Goal: Information Seeking & Learning: Learn about a topic

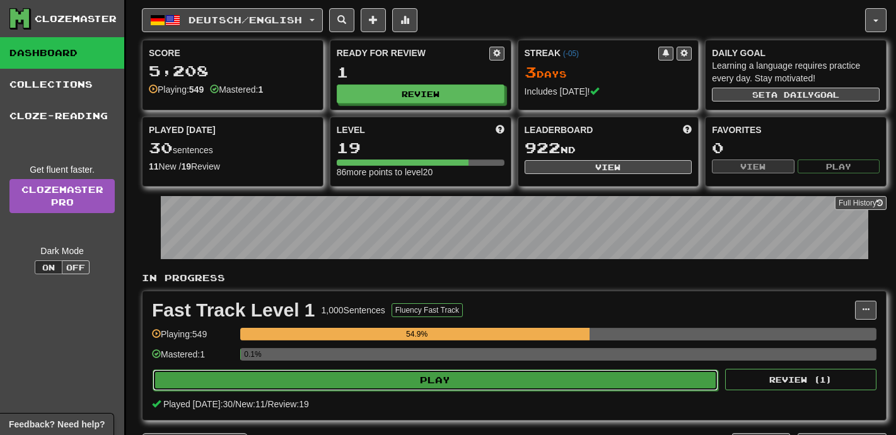
click at [299, 383] on button "Play" at bounding box center [435, 379] width 565 height 21
select select "**"
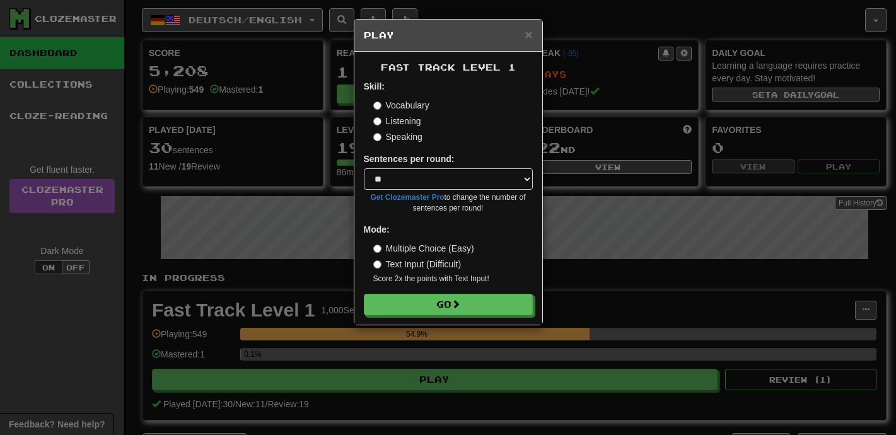
click at [485, 316] on div "Fast Track Level 1 Skill: Vocabulary Listening Speaking Sentences per round: * …" at bounding box center [448, 188] width 188 height 273
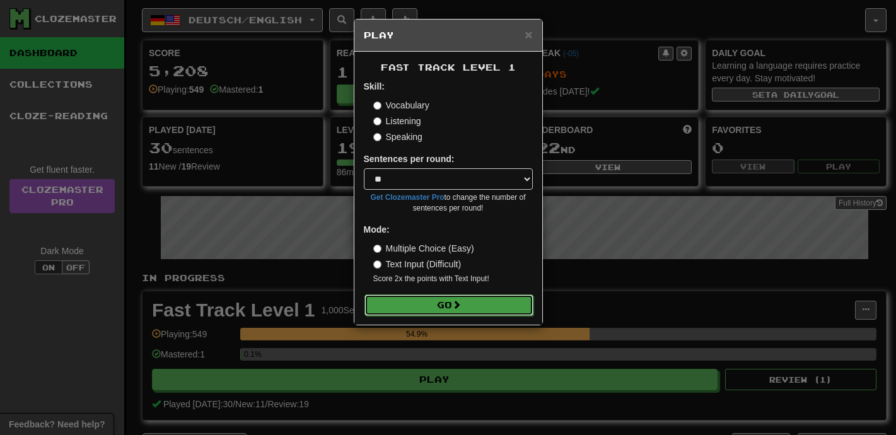
click at [466, 298] on button "Go" at bounding box center [448, 304] width 169 height 21
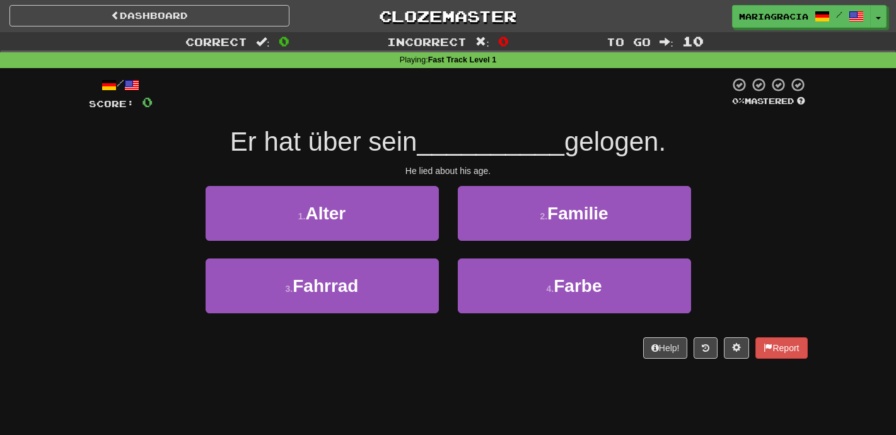
click at [369, 158] on div "Er hat über sein __________ gelogen." at bounding box center [448, 142] width 719 height 35
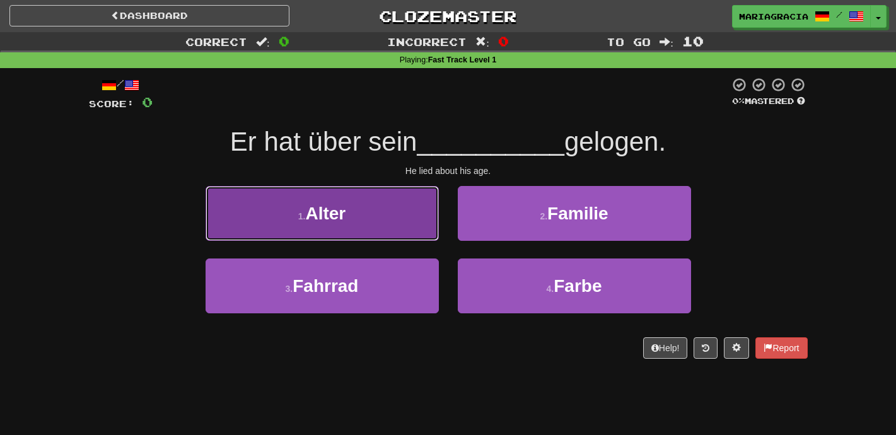
click at [375, 196] on button "1 . Alter" at bounding box center [322, 213] width 233 height 55
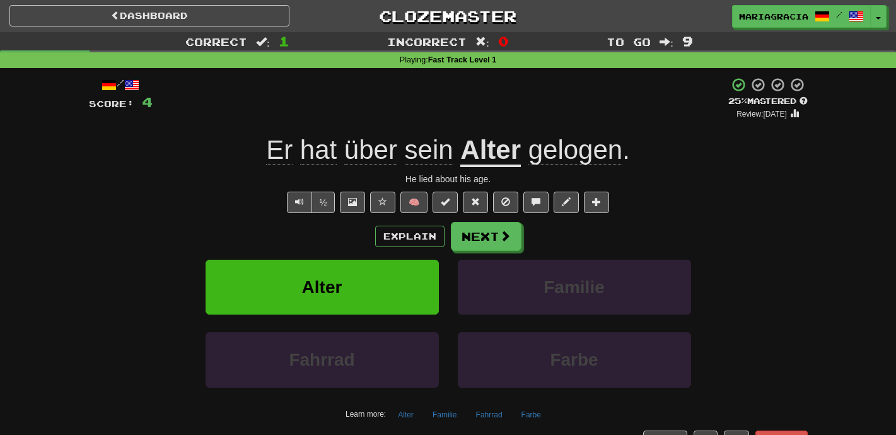
click at [485, 153] on u "Alter" at bounding box center [490, 151] width 61 height 32
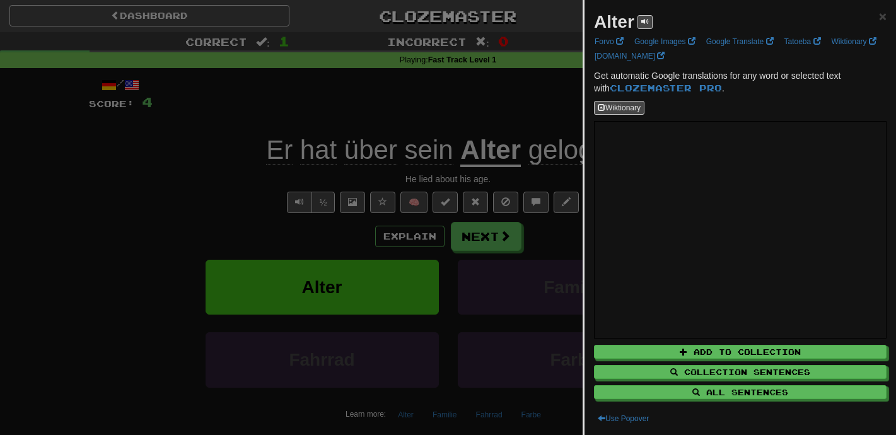
click at [523, 136] on div at bounding box center [448, 217] width 896 height 435
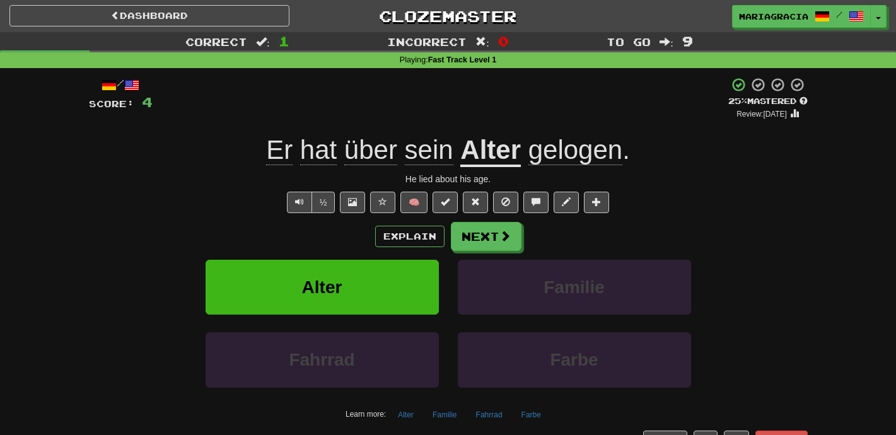
click at [509, 117] on div "+ 4" at bounding box center [441, 98] width 576 height 43
click at [434, 93] on div "+ 4" at bounding box center [441, 98] width 576 height 43
click at [501, 235] on span at bounding box center [505, 236] width 11 height 11
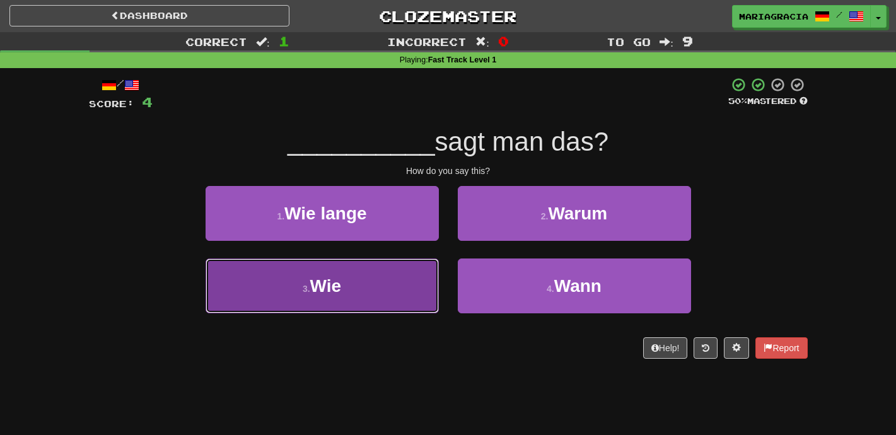
click at [412, 272] on button "3 . Wie" at bounding box center [322, 285] width 233 height 55
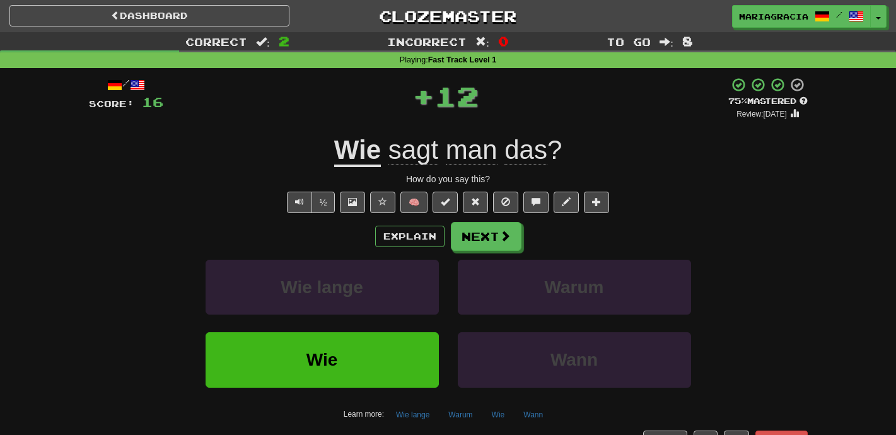
click at [368, 120] on div "+ 12" at bounding box center [445, 98] width 565 height 43
click at [504, 242] on span at bounding box center [505, 236] width 11 height 11
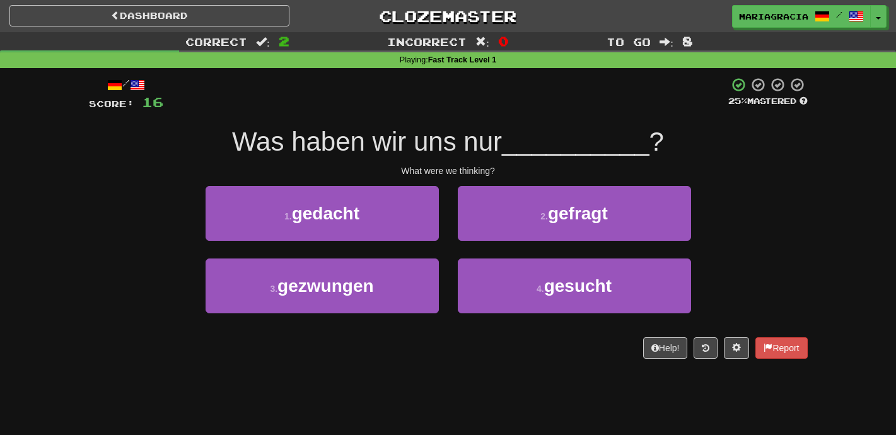
click at [381, 129] on span "Was haben wir uns nur" at bounding box center [367, 142] width 270 height 30
click at [487, 117] on div "/ Score: 16 25 % Mastered Was haben wir uns nur __________ ? What were we think…" at bounding box center [448, 218] width 719 height 282
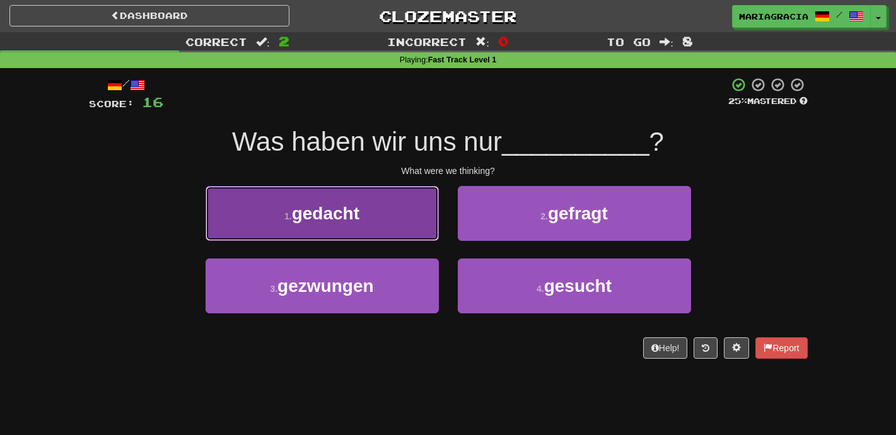
click at [384, 209] on button "1 . gedacht" at bounding box center [322, 213] width 233 height 55
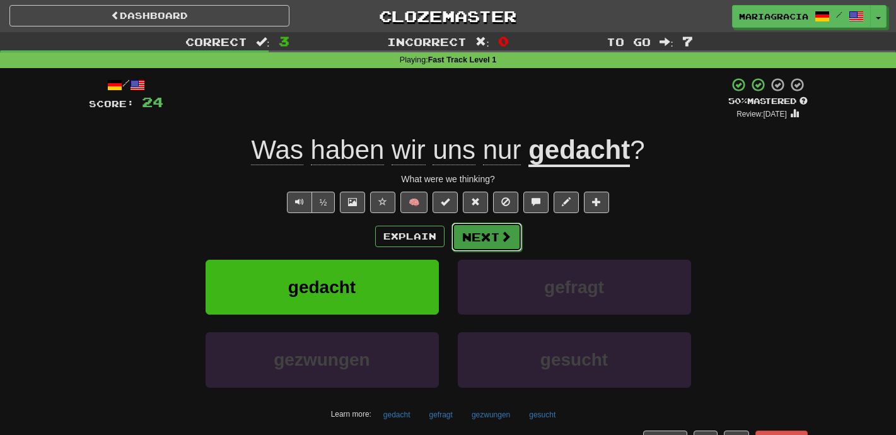
click at [503, 242] on span at bounding box center [505, 236] width 11 height 11
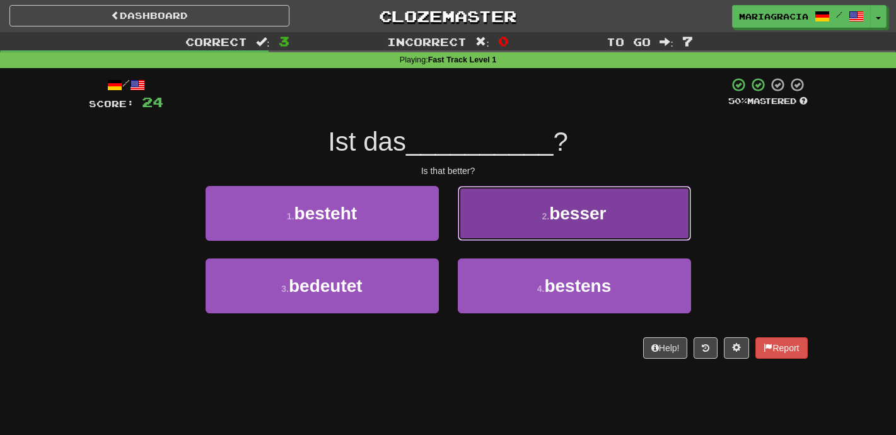
click at [485, 206] on button "2 . besser" at bounding box center [574, 213] width 233 height 55
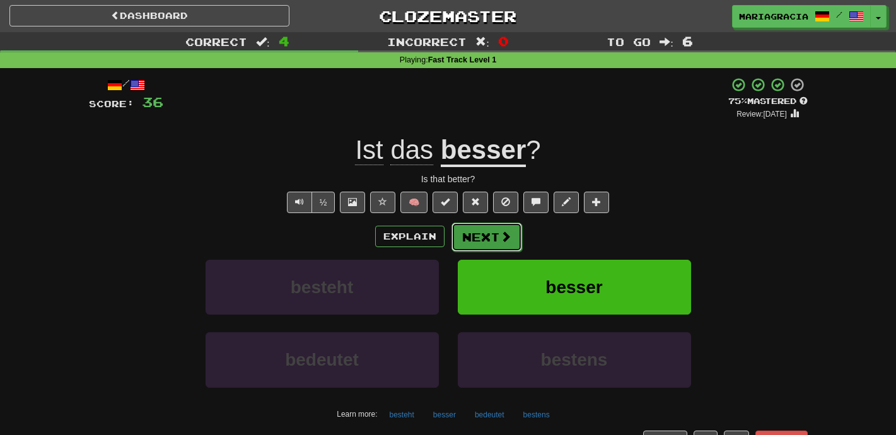
click at [466, 243] on button "Next" at bounding box center [486, 237] width 71 height 29
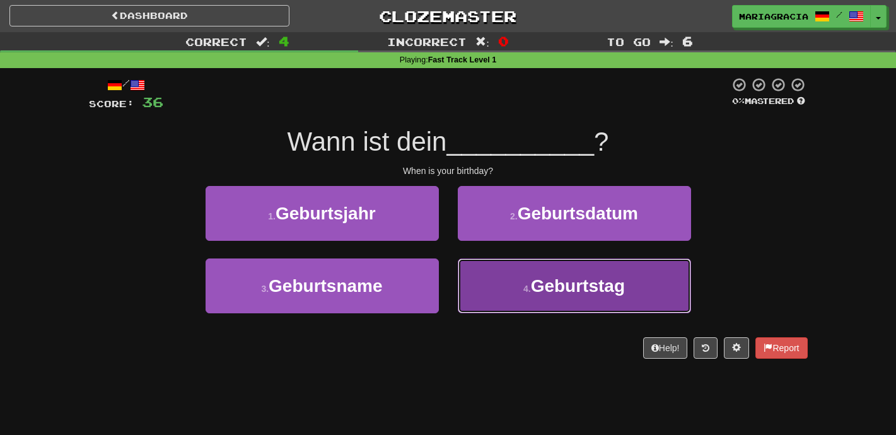
click at [471, 267] on button "4 . Geburtstag" at bounding box center [574, 285] width 233 height 55
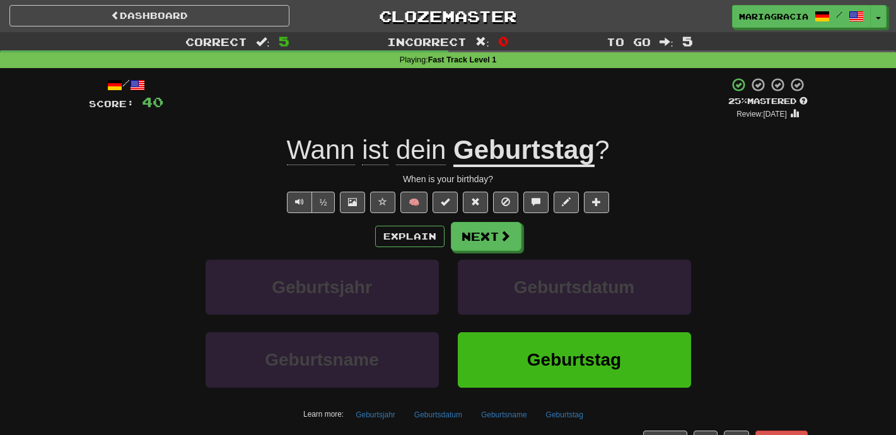
click at [319, 119] on div "+ 4" at bounding box center [445, 98] width 565 height 43
click at [297, 207] on button "Text-to-speech controls" at bounding box center [299, 202] width 25 height 21
click at [507, 94] on div "+ 4" at bounding box center [445, 98] width 565 height 43
click at [437, 122] on div "/ Score: 40 + 4 25 % Mastered Review: 2025-08-19 Wann ist dein Geburtstag ? Whe…" at bounding box center [448, 264] width 719 height 374
click at [502, 115] on div "+ 4" at bounding box center [445, 98] width 565 height 43
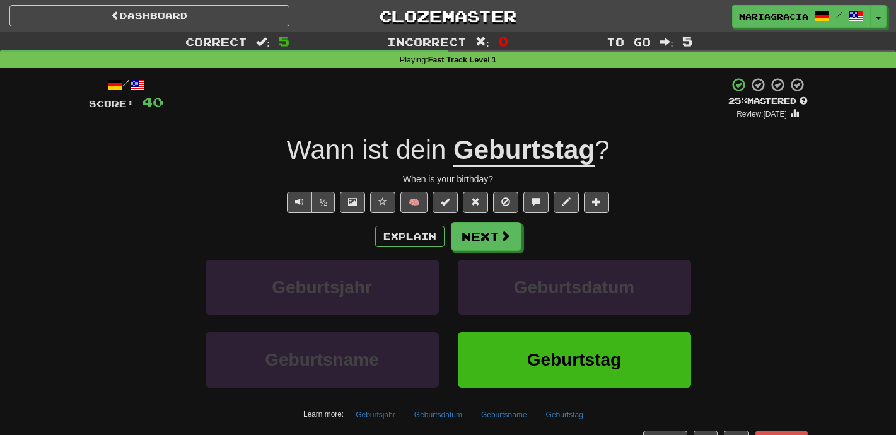
click at [502, 115] on div "+ 4" at bounding box center [445, 98] width 565 height 43
click at [303, 202] on span "Text-to-speech controls" at bounding box center [299, 201] width 9 height 9
click at [465, 236] on button "Next" at bounding box center [486, 237] width 71 height 29
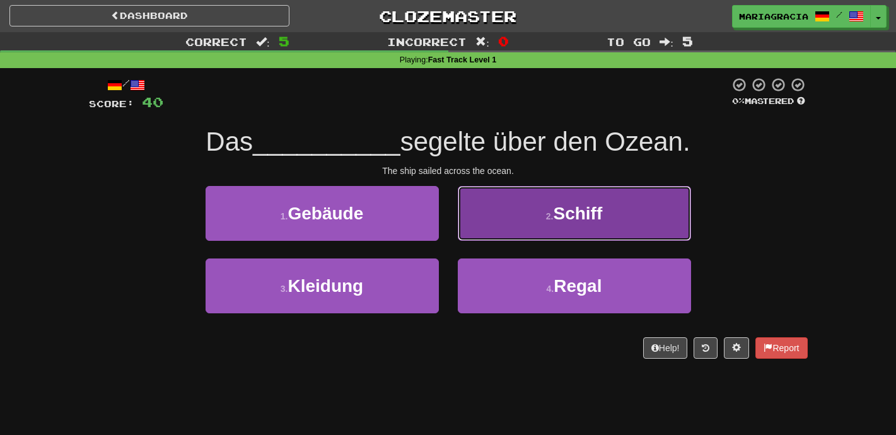
click at [527, 224] on button "2 . Schiff" at bounding box center [574, 213] width 233 height 55
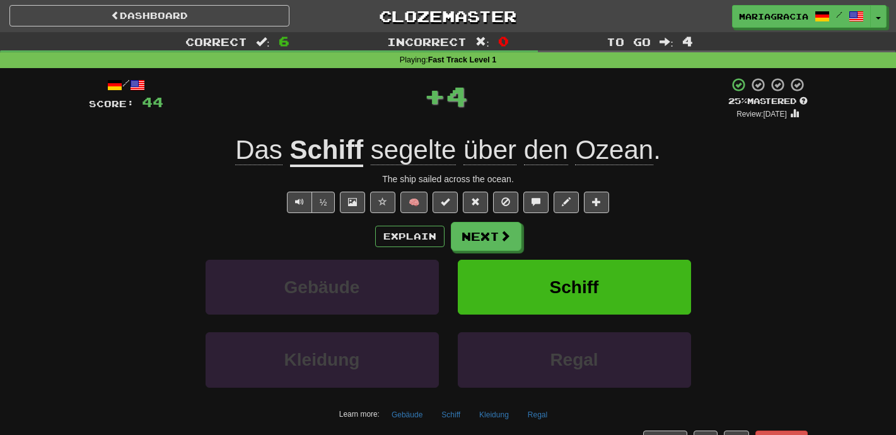
click at [548, 117] on div "+ 4" at bounding box center [445, 98] width 565 height 43
click at [489, 227] on button "Next" at bounding box center [486, 237] width 71 height 29
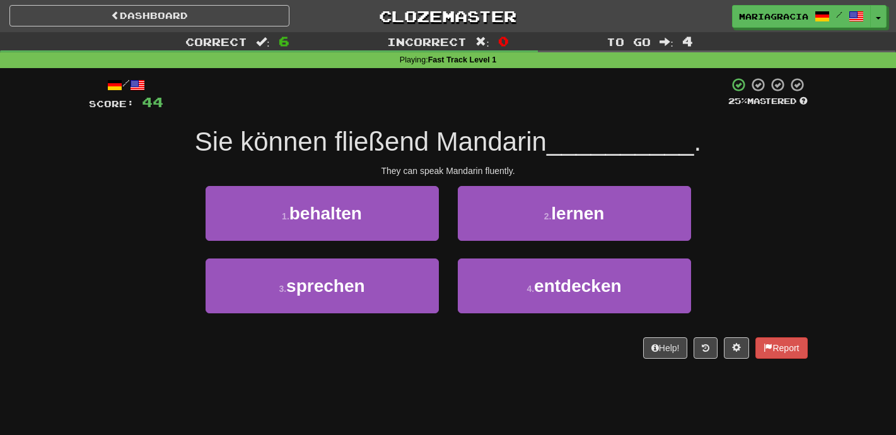
click at [483, 112] on div "/ Score: 44 25 % Mastered Sie können fließend Mandarin __________ . They can sp…" at bounding box center [448, 218] width 719 height 282
click at [436, 113] on div "/ Score: 44 25 % Mastered Sie können fließend Mandarin __________ . They can sp…" at bounding box center [448, 218] width 719 height 282
click at [485, 108] on div at bounding box center [445, 94] width 565 height 35
click at [415, 108] on div at bounding box center [445, 94] width 565 height 35
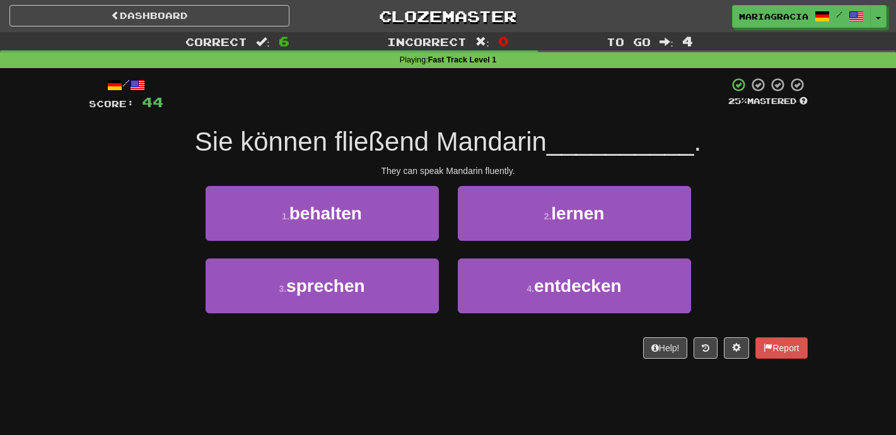
click at [394, 93] on div at bounding box center [445, 94] width 565 height 35
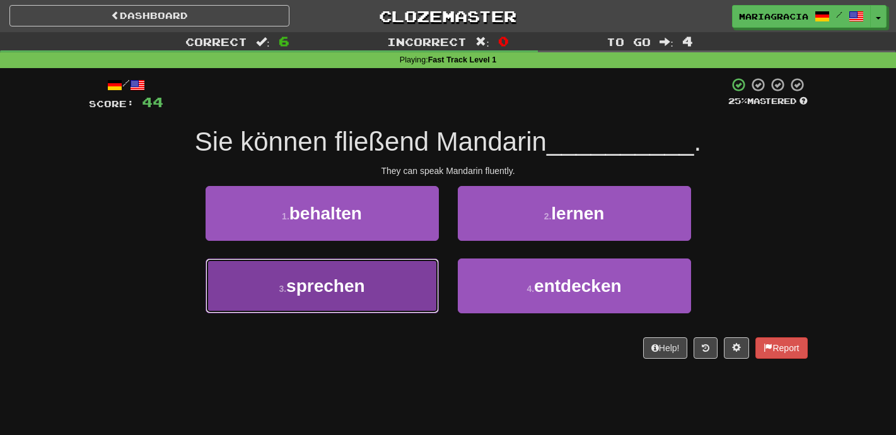
click at [404, 296] on button "3 . sprechen" at bounding box center [322, 285] width 233 height 55
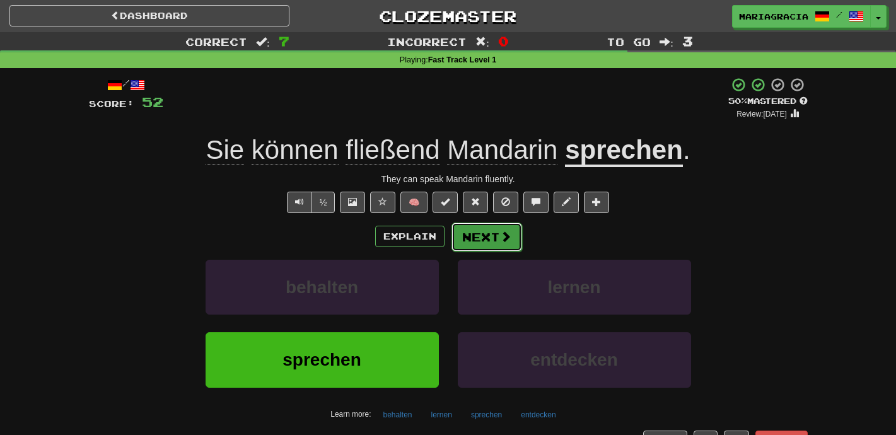
click at [490, 243] on button "Next" at bounding box center [486, 237] width 71 height 29
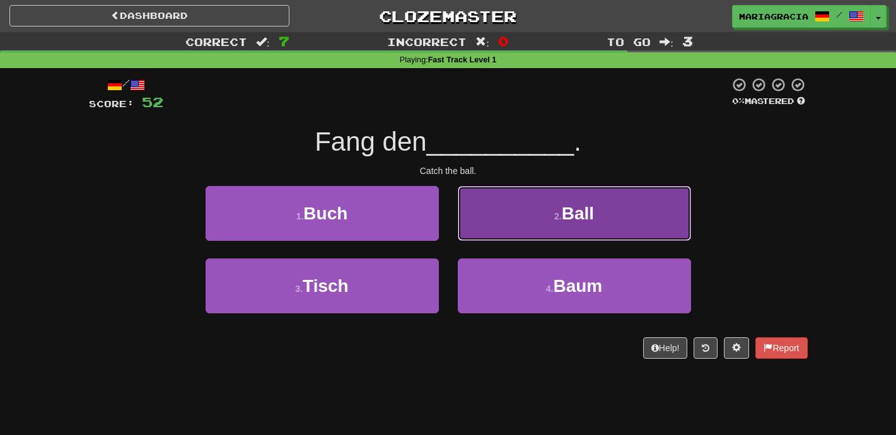
click at [507, 207] on button "2 . Ball" at bounding box center [574, 213] width 233 height 55
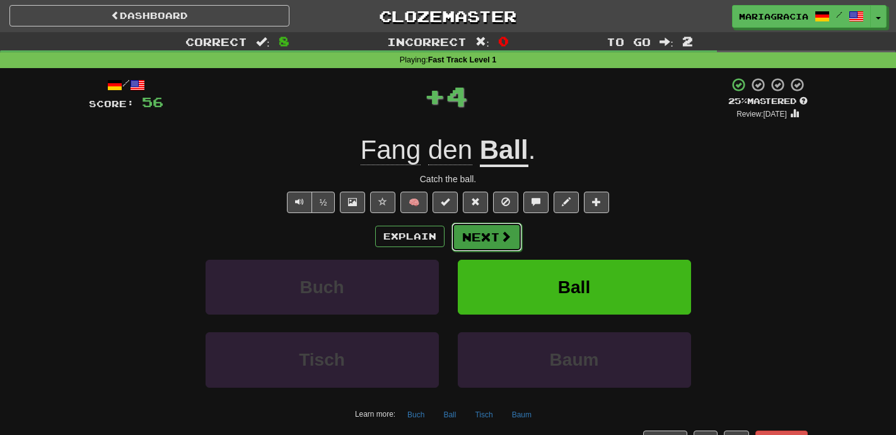
click at [492, 242] on button "Next" at bounding box center [486, 237] width 71 height 29
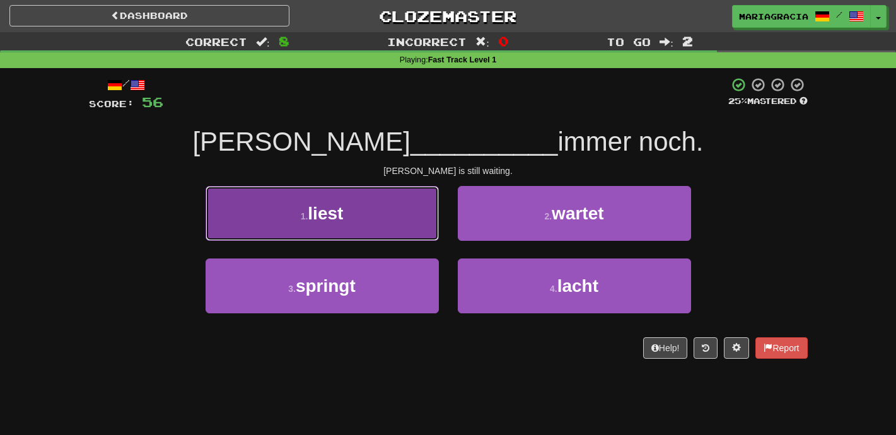
click at [401, 201] on button "1 . liest" at bounding box center [322, 213] width 233 height 55
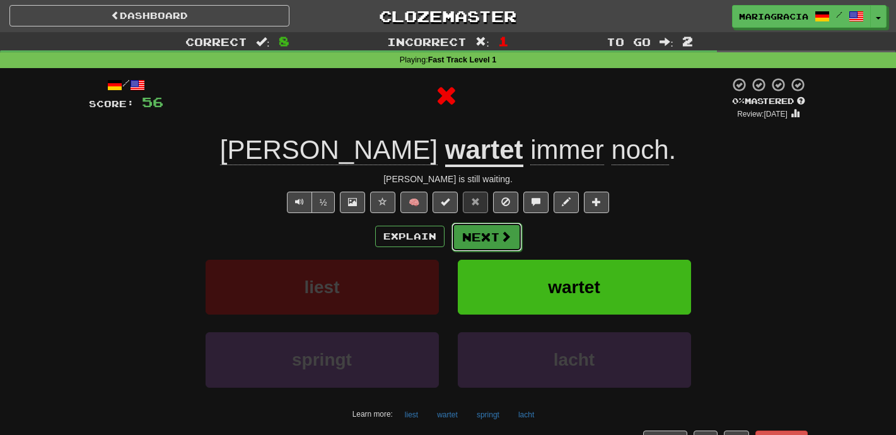
click at [453, 226] on button "Next" at bounding box center [486, 237] width 71 height 29
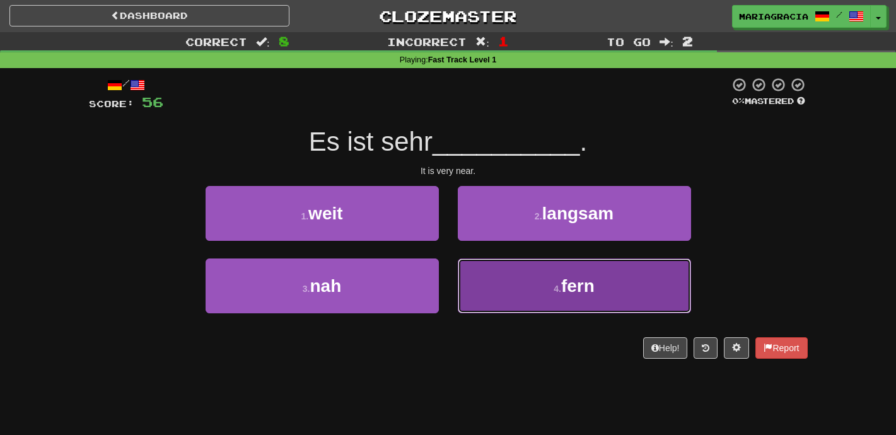
click at [497, 284] on button "4 . fern" at bounding box center [574, 285] width 233 height 55
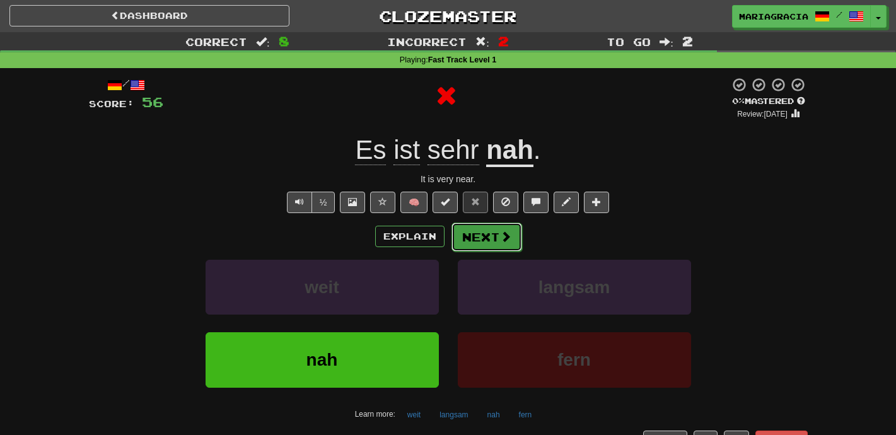
click at [469, 228] on button "Next" at bounding box center [486, 237] width 71 height 29
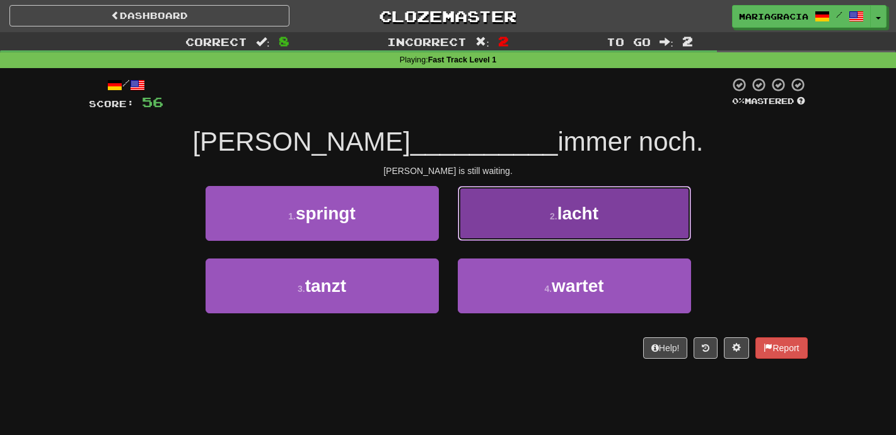
click at [480, 219] on button "2 . lacht" at bounding box center [574, 213] width 233 height 55
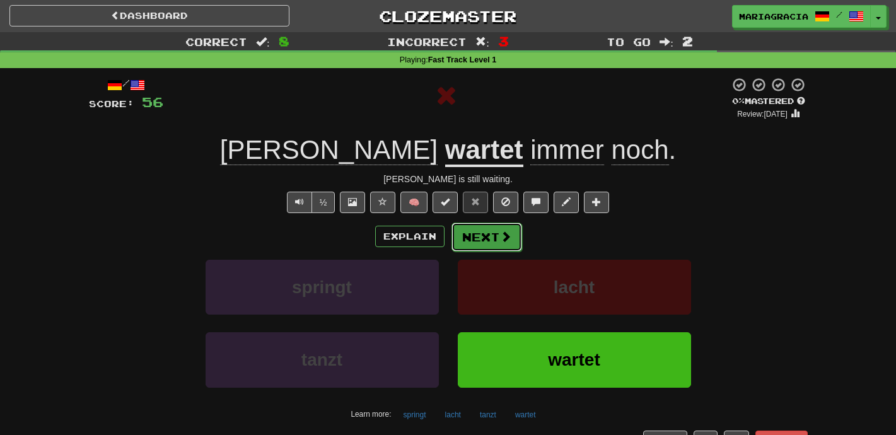
click at [476, 232] on button "Next" at bounding box center [486, 237] width 71 height 29
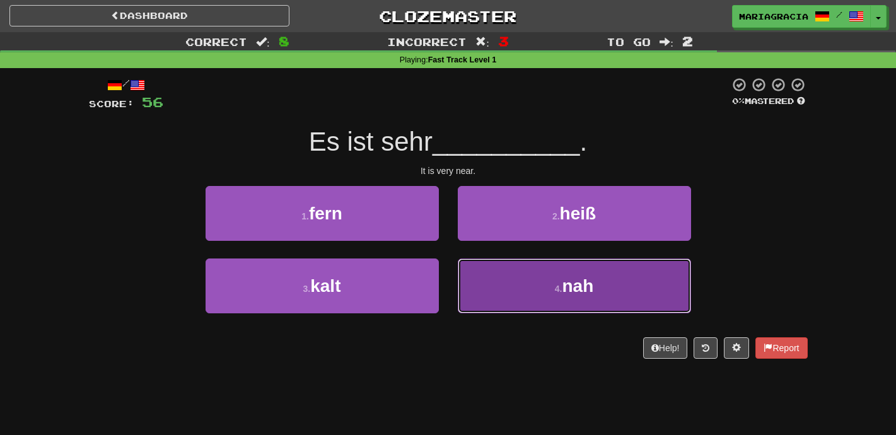
click at [522, 288] on button "4 . nah" at bounding box center [574, 285] width 233 height 55
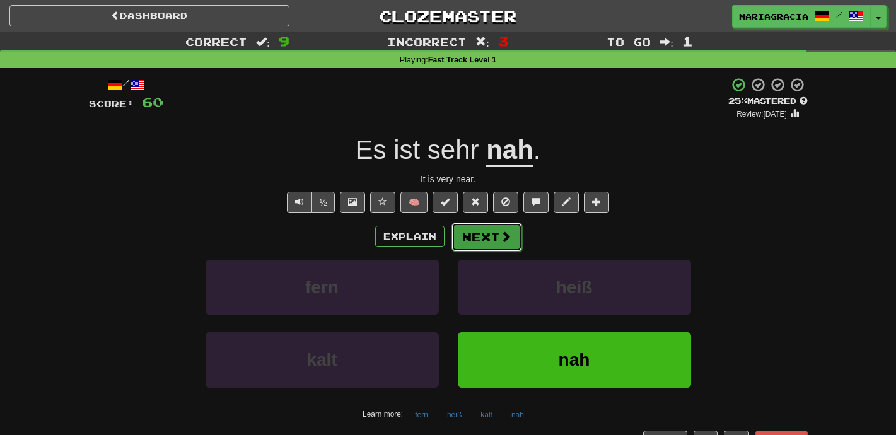
click at [494, 229] on button "Next" at bounding box center [486, 237] width 71 height 29
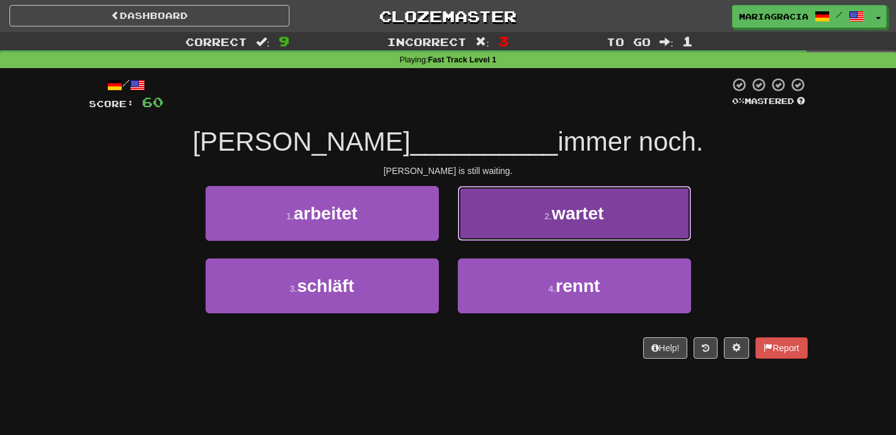
click at [510, 203] on button "2 . wartet" at bounding box center [574, 213] width 233 height 55
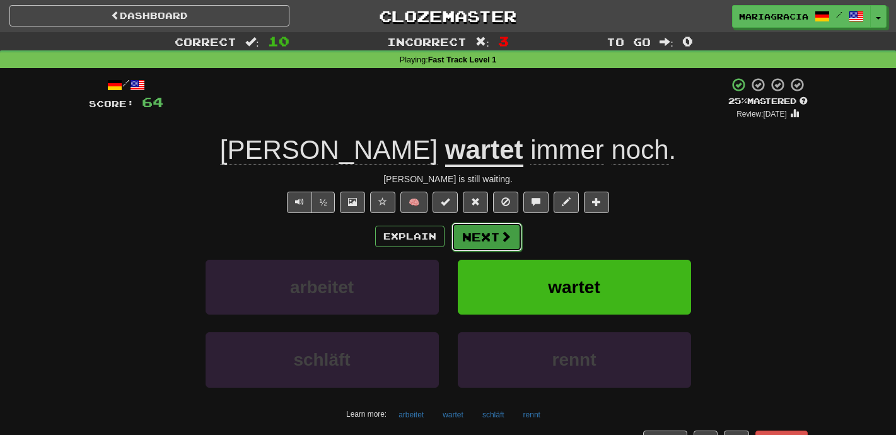
click at [494, 233] on button "Next" at bounding box center [486, 237] width 71 height 29
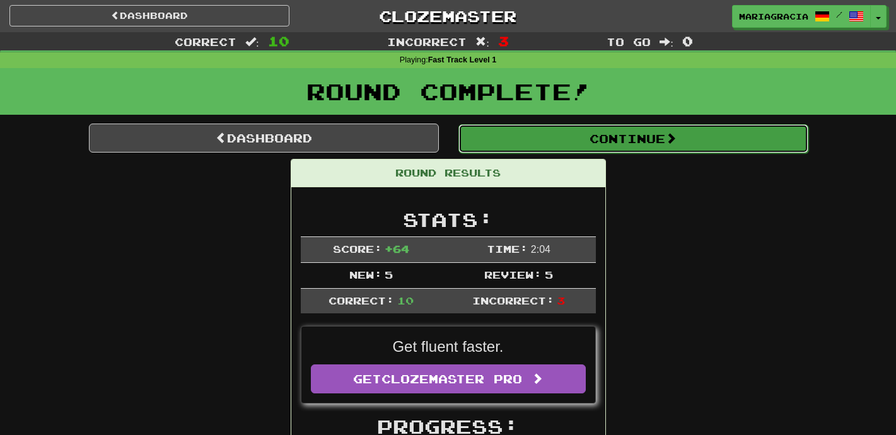
click at [494, 144] on button "Continue" at bounding box center [633, 138] width 350 height 29
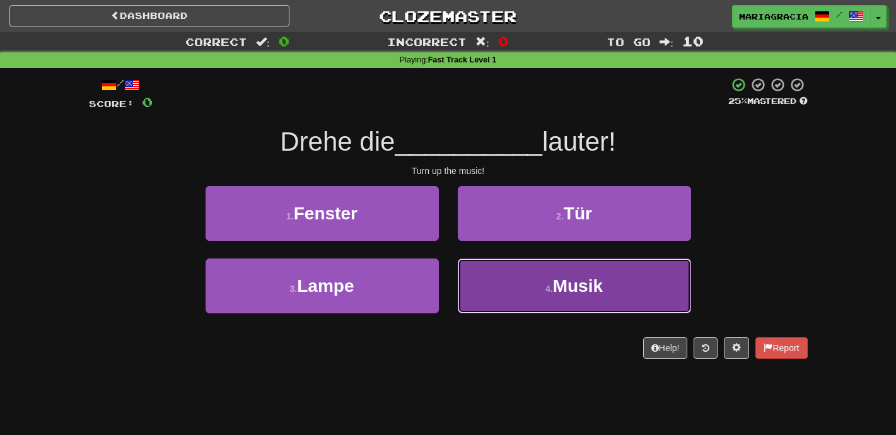
click at [507, 279] on button "4 . Musik" at bounding box center [574, 285] width 233 height 55
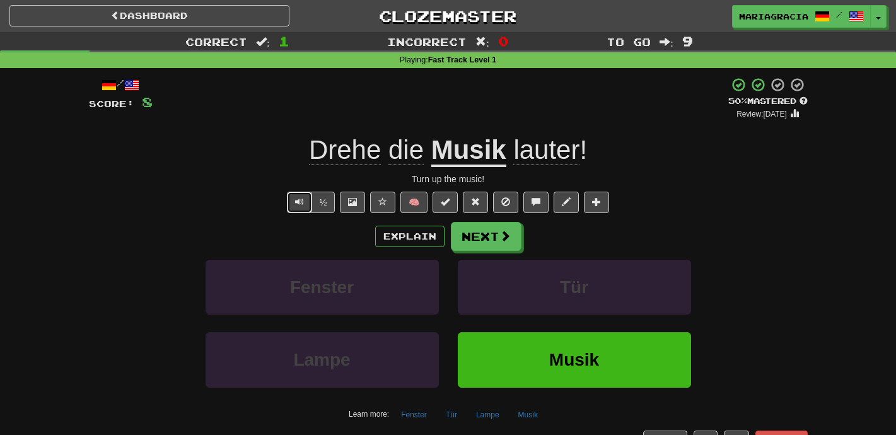
click at [301, 197] on span "Text-to-speech controls" at bounding box center [299, 201] width 9 height 9
click at [491, 245] on button "Next" at bounding box center [486, 237] width 71 height 29
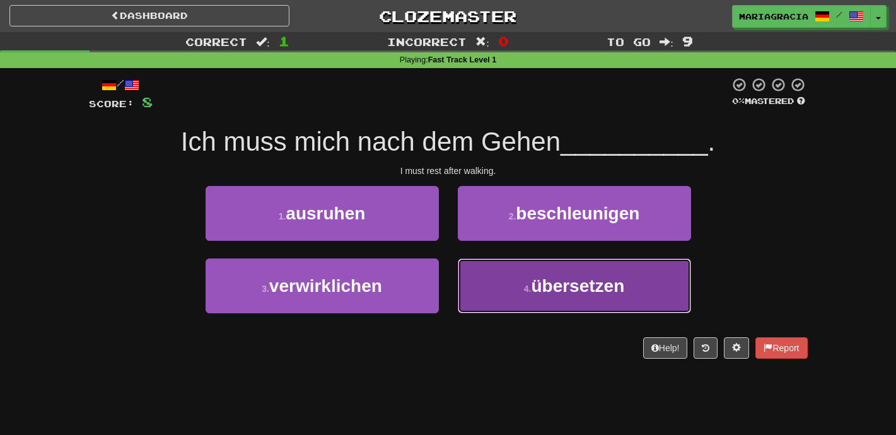
click at [462, 295] on button "4 . übersetzen" at bounding box center [574, 285] width 233 height 55
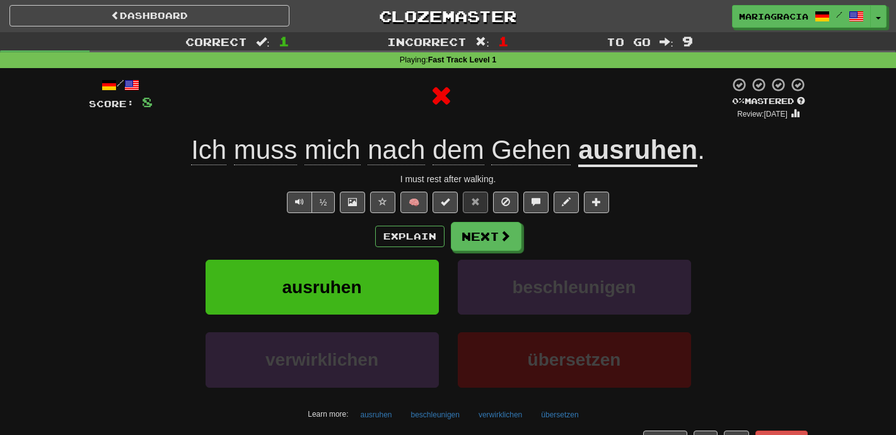
click at [628, 155] on u "ausruhen" at bounding box center [637, 151] width 119 height 32
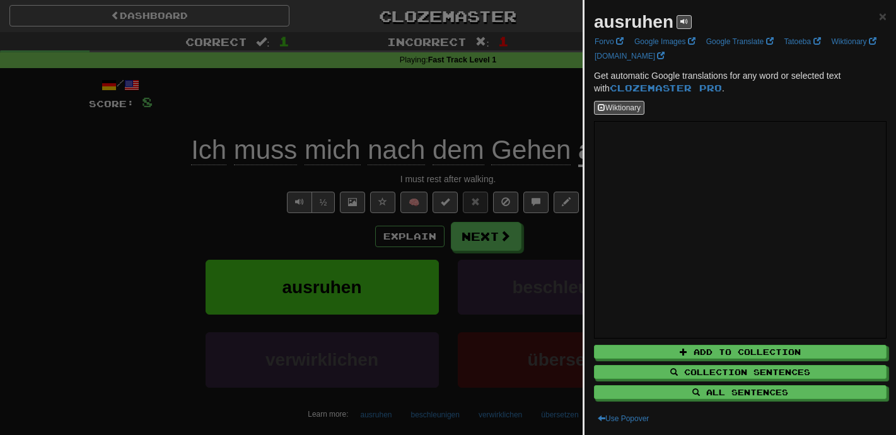
click at [537, 111] on div at bounding box center [448, 217] width 896 height 435
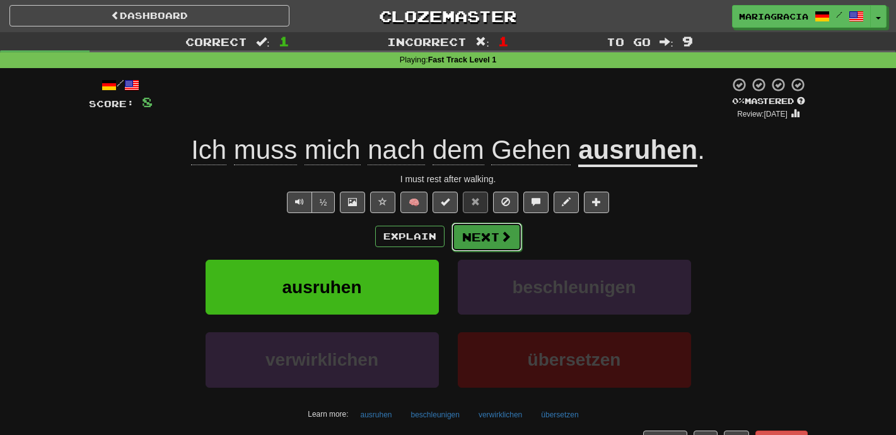
click at [512, 234] on button "Next" at bounding box center [486, 237] width 71 height 29
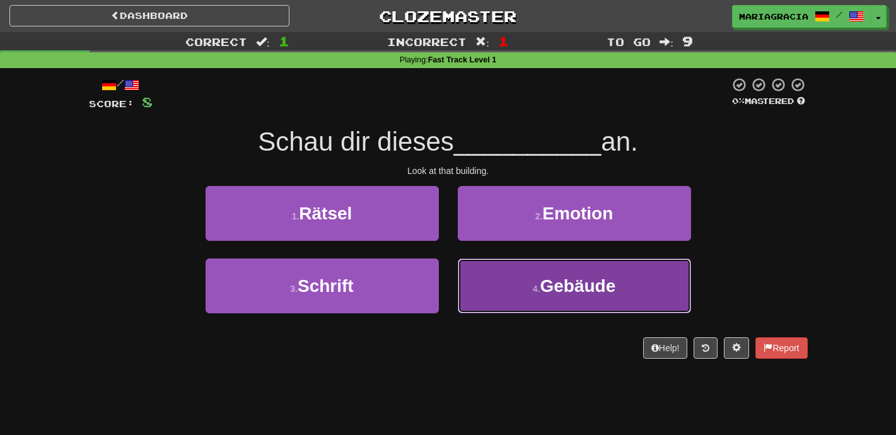
click at [507, 279] on button "4 . Gebäude" at bounding box center [574, 285] width 233 height 55
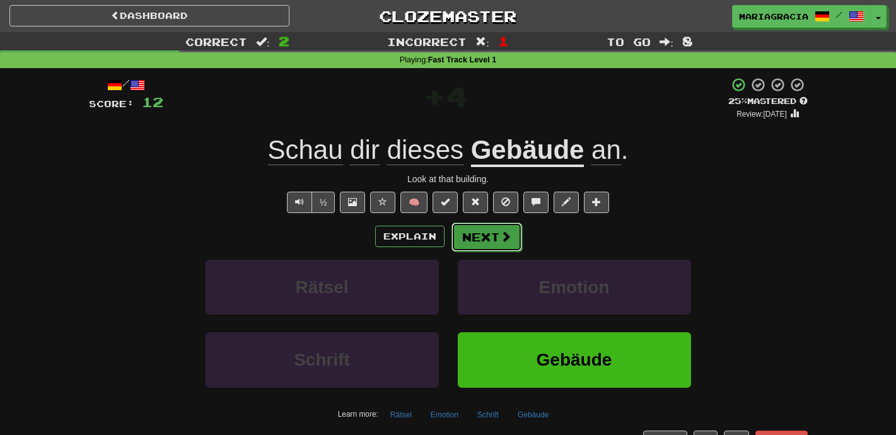
click at [515, 237] on button "Next" at bounding box center [486, 237] width 71 height 29
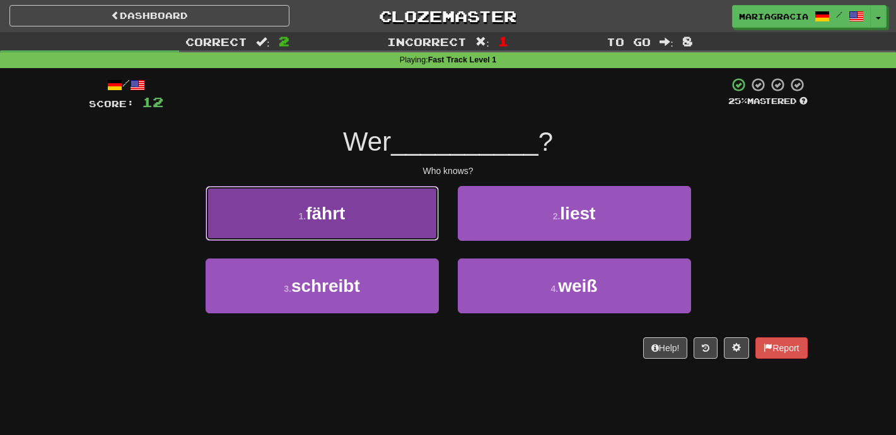
click at [395, 216] on button "1 . fährt" at bounding box center [322, 213] width 233 height 55
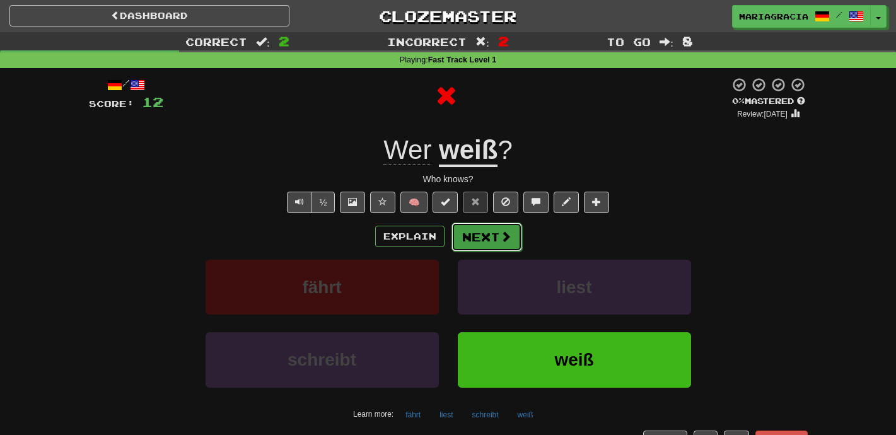
click at [485, 237] on button "Next" at bounding box center [486, 237] width 71 height 29
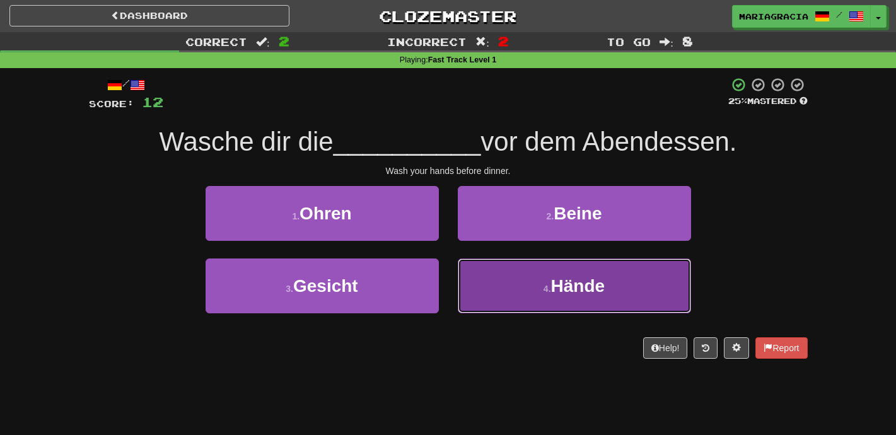
click at [494, 280] on button "4 . Hände" at bounding box center [574, 285] width 233 height 55
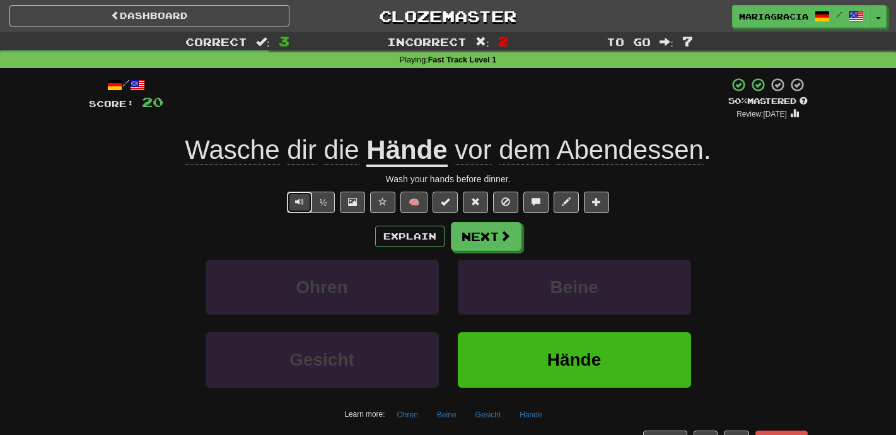
click at [298, 202] on span "Text-to-speech controls" at bounding box center [299, 201] width 9 height 9
click at [705, 240] on div "Explain Next" at bounding box center [448, 236] width 719 height 29
click at [483, 242] on button "Next" at bounding box center [486, 237] width 71 height 29
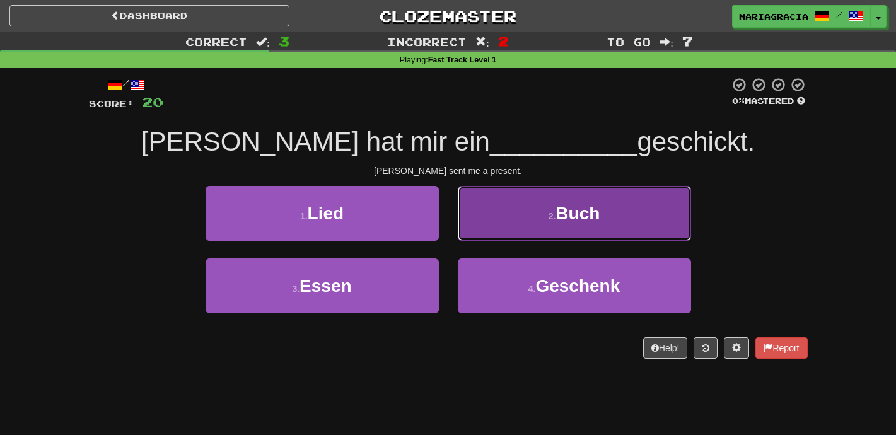
click at [491, 219] on button "2 . Buch" at bounding box center [574, 213] width 233 height 55
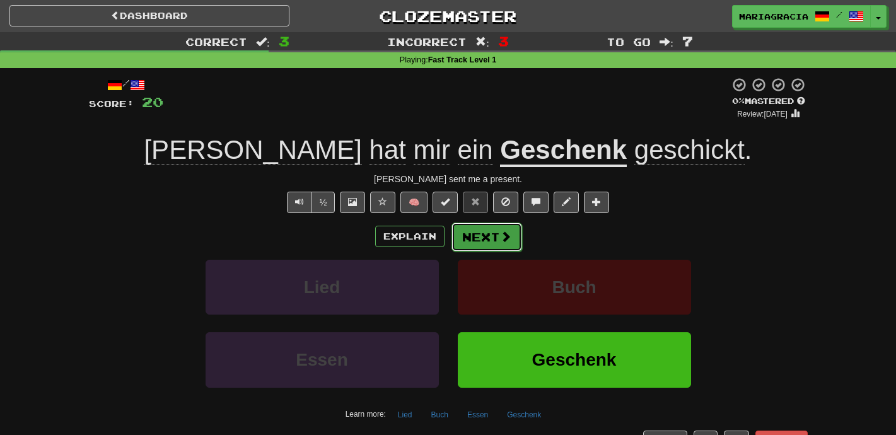
click at [470, 241] on button "Next" at bounding box center [486, 237] width 71 height 29
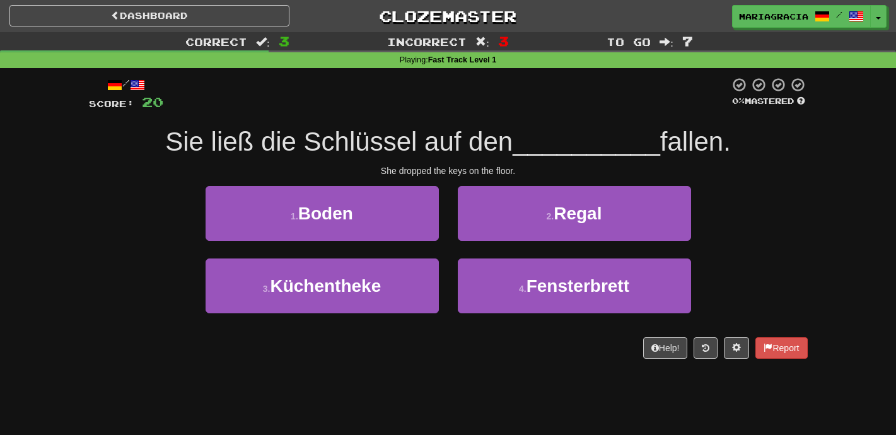
click at [404, 114] on div "/ Score: 20 0 % Mastered Sie ließ die Schlüssel auf den __________ fallen. She …" at bounding box center [448, 218] width 719 height 282
click at [494, 128] on span "Sie ließ die Schlüssel auf den" at bounding box center [338, 142] width 347 height 30
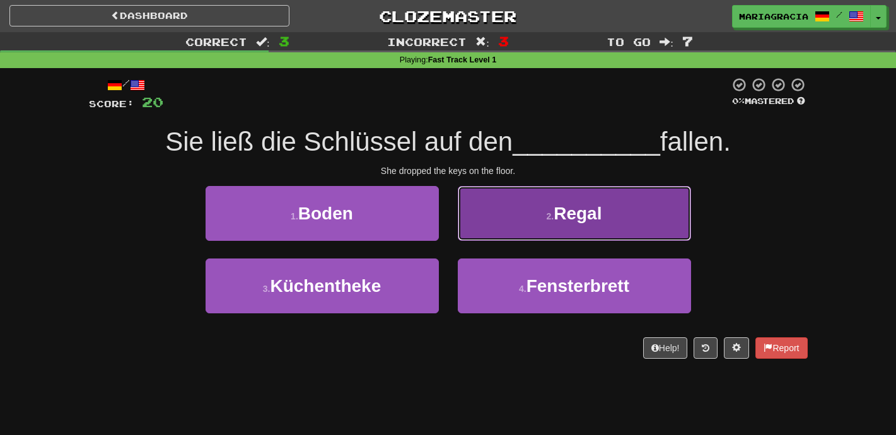
click at [470, 234] on button "2 . Regal" at bounding box center [574, 213] width 233 height 55
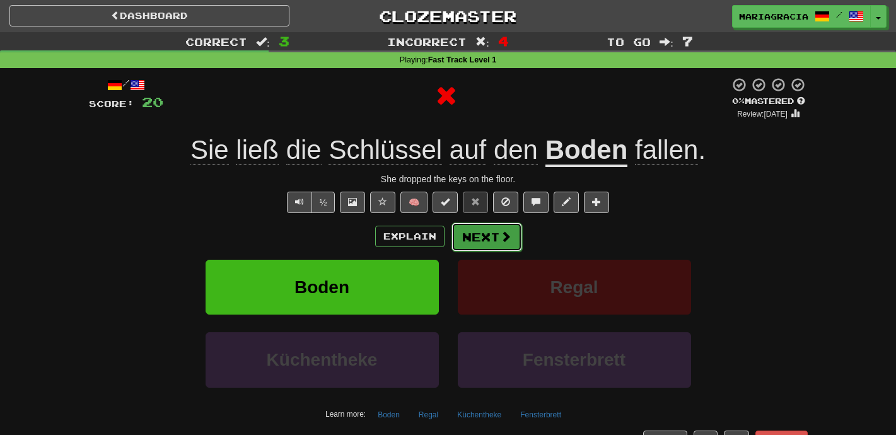
click at [470, 234] on button "Next" at bounding box center [486, 237] width 71 height 29
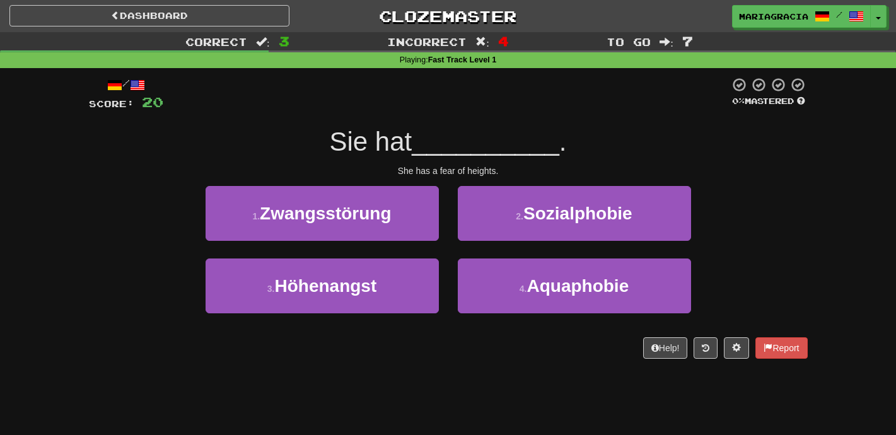
click at [446, 247] on div "1 . Zwangsstörung" at bounding box center [322, 222] width 252 height 72
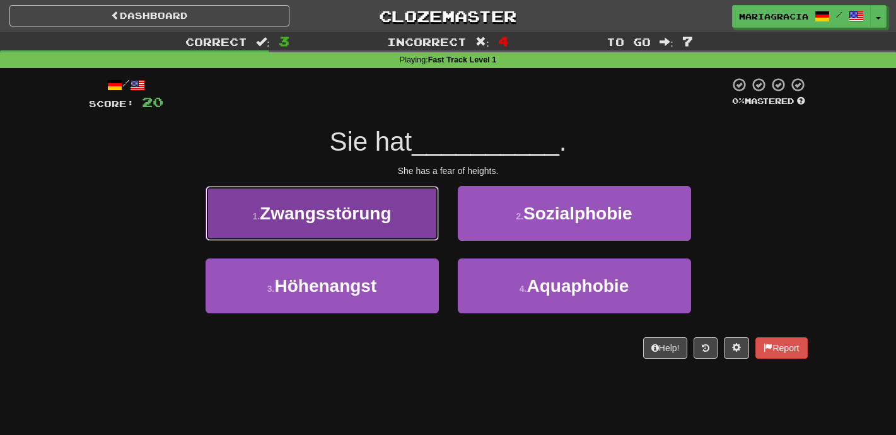
click at [408, 222] on button "1 . Zwangsstörung" at bounding box center [322, 213] width 233 height 55
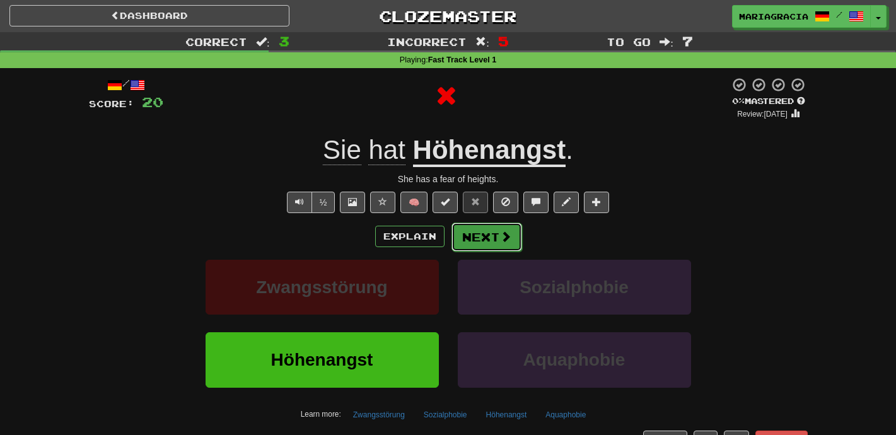
click at [472, 250] on button "Next" at bounding box center [486, 237] width 71 height 29
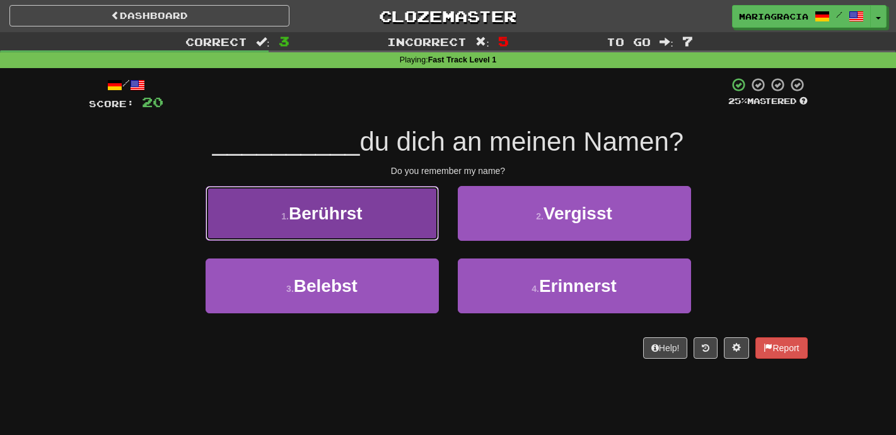
click at [408, 210] on button "1 . Berührst" at bounding box center [322, 213] width 233 height 55
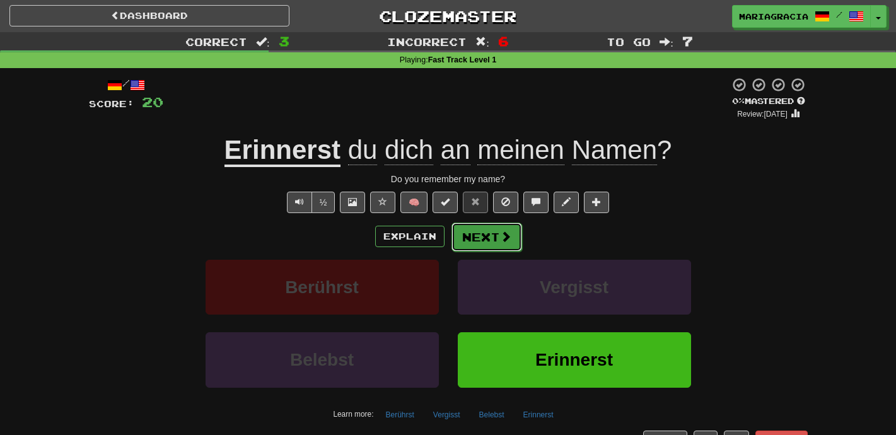
click at [481, 240] on button "Next" at bounding box center [486, 237] width 71 height 29
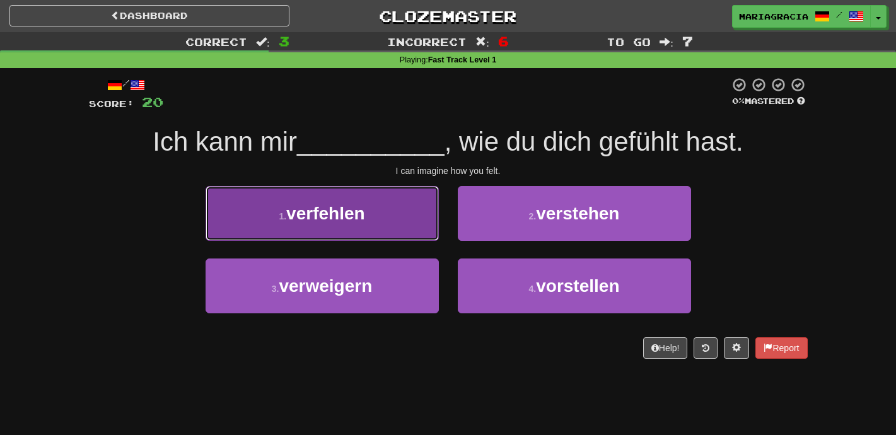
click at [385, 221] on button "1 . verfehlen" at bounding box center [322, 213] width 233 height 55
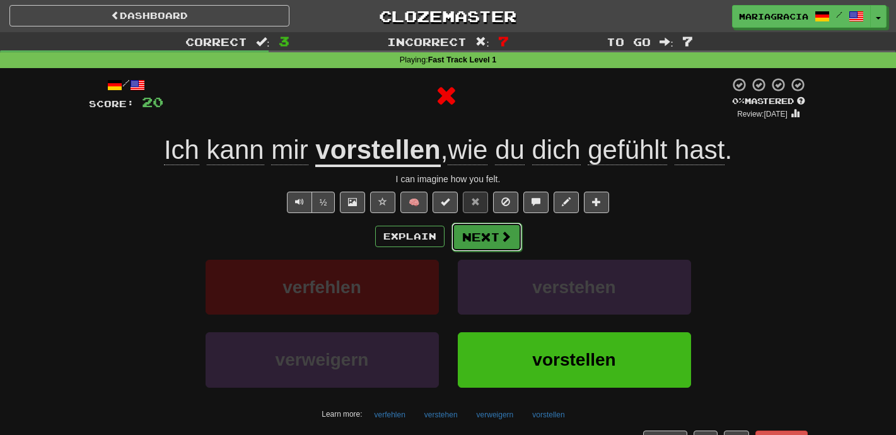
click at [469, 233] on button "Next" at bounding box center [486, 237] width 71 height 29
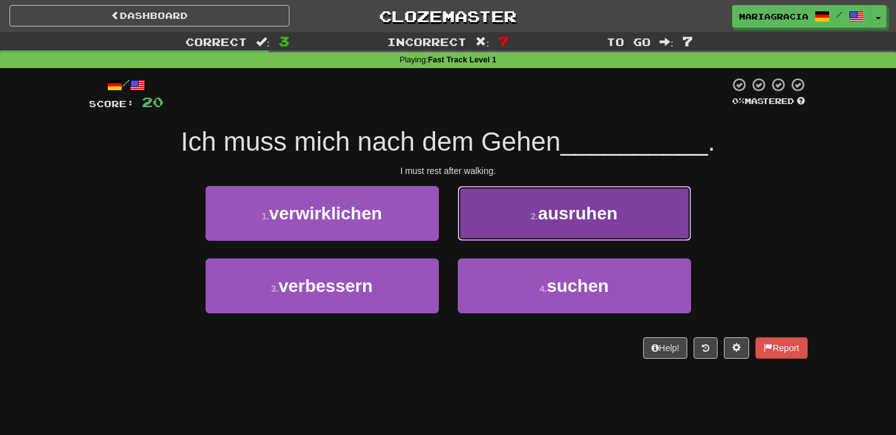
click at [477, 231] on button "2 . ausruhen" at bounding box center [574, 213] width 233 height 55
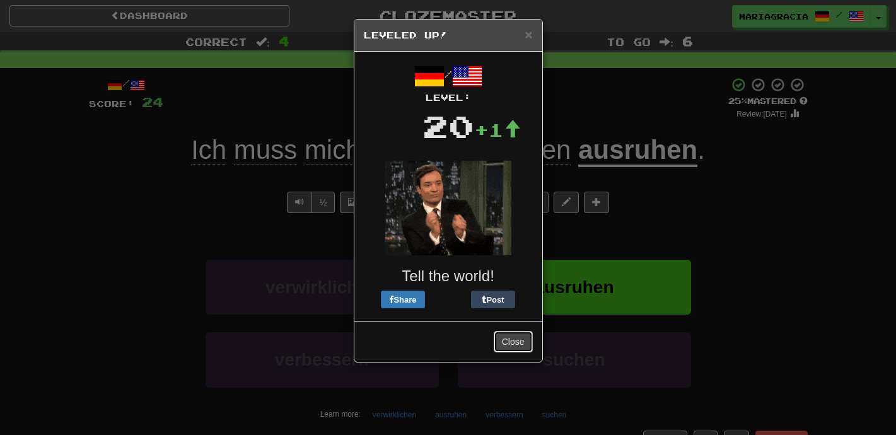
click at [519, 345] on button "Close" at bounding box center [513, 341] width 39 height 21
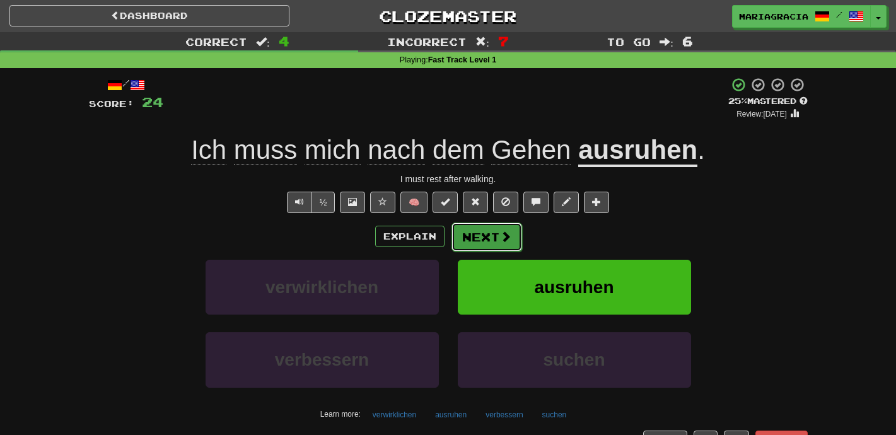
click at [501, 239] on span at bounding box center [505, 236] width 11 height 11
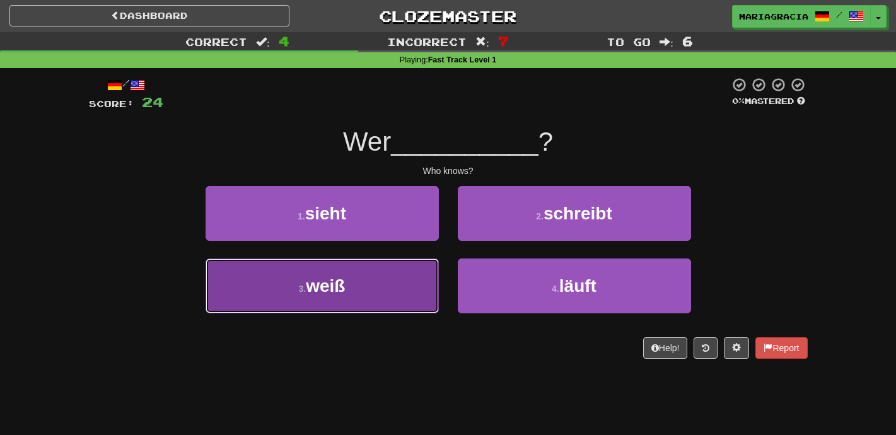
click at [405, 308] on button "3 . weiß" at bounding box center [322, 285] width 233 height 55
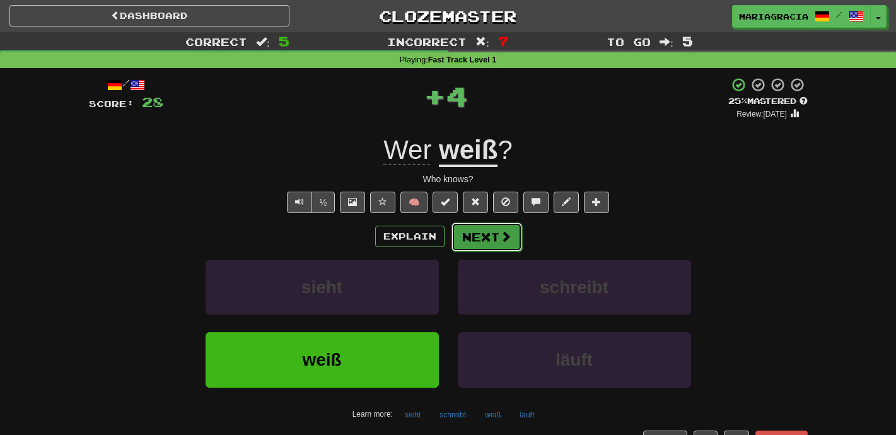
click at [505, 237] on span at bounding box center [505, 236] width 11 height 11
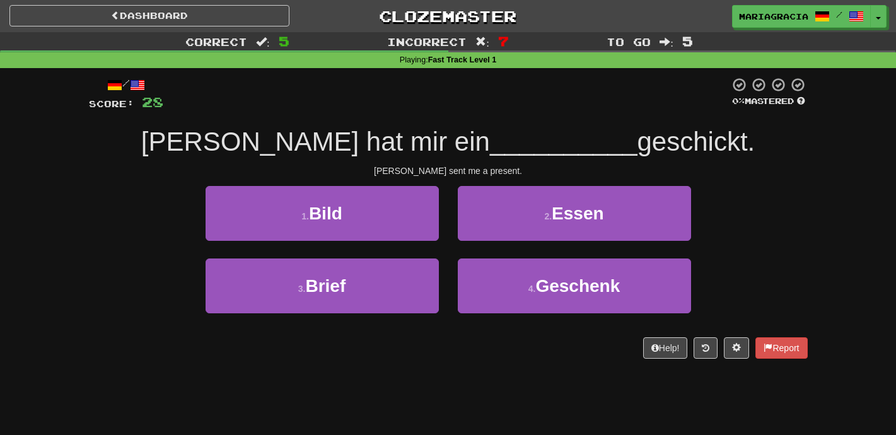
click at [456, 288] on div "4 . Geschenk" at bounding box center [574, 294] width 252 height 72
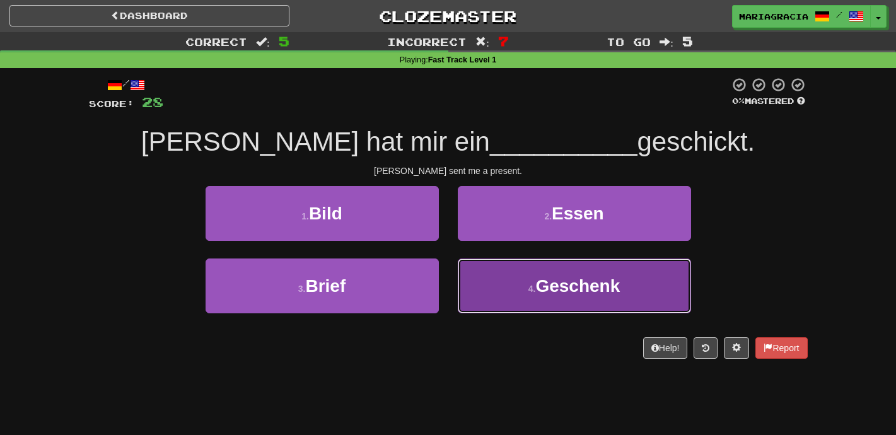
click at [483, 310] on button "4 . Geschenk" at bounding box center [574, 285] width 233 height 55
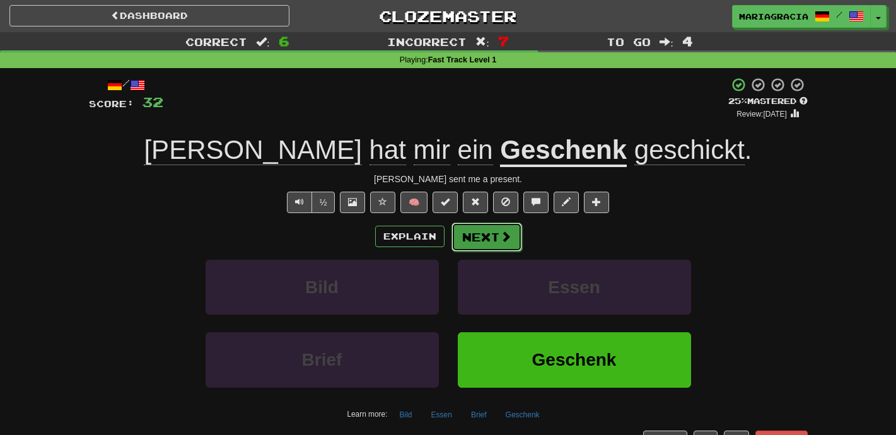
click at [492, 236] on button "Next" at bounding box center [486, 237] width 71 height 29
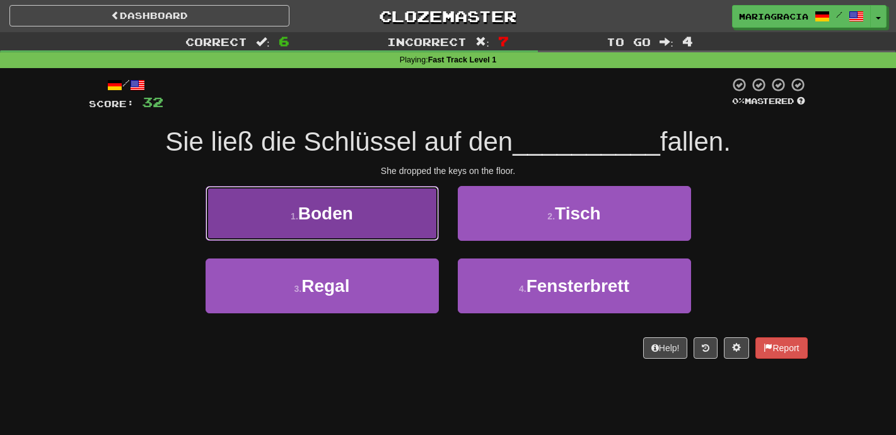
click at [393, 225] on button "1 . Boden" at bounding box center [322, 213] width 233 height 55
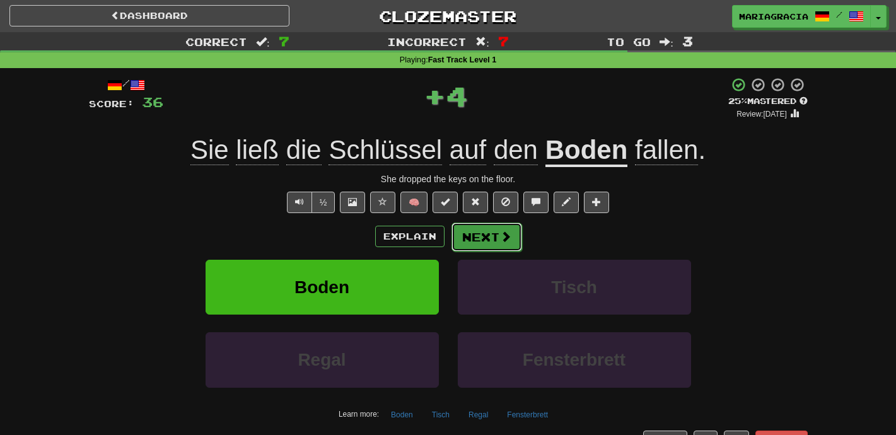
click at [490, 243] on button "Next" at bounding box center [486, 237] width 71 height 29
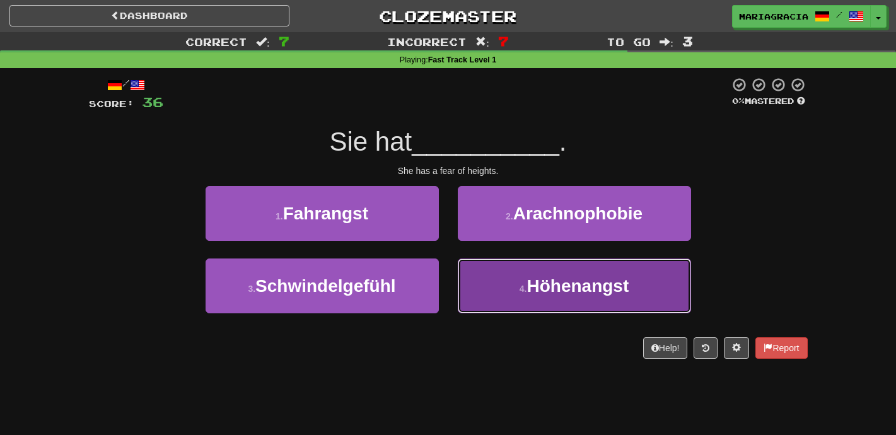
click at [497, 274] on button "4 . Höhenangst" at bounding box center [574, 285] width 233 height 55
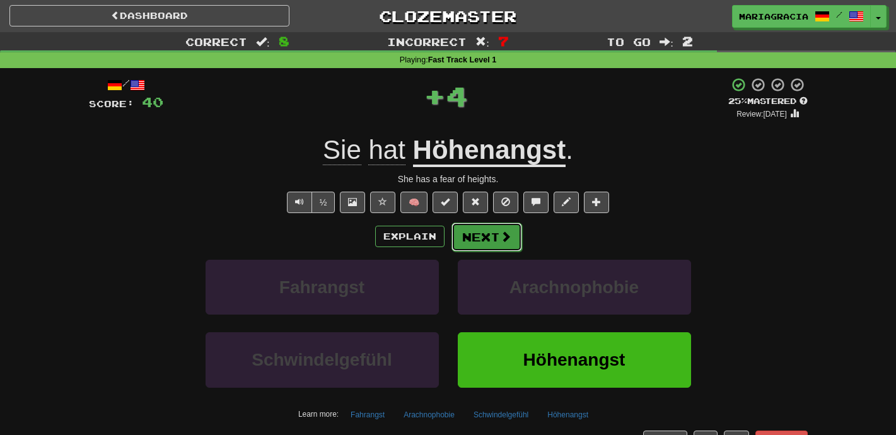
click at [491, 241] on button "Next" at bounding box center [486, 237] width 71 height 29
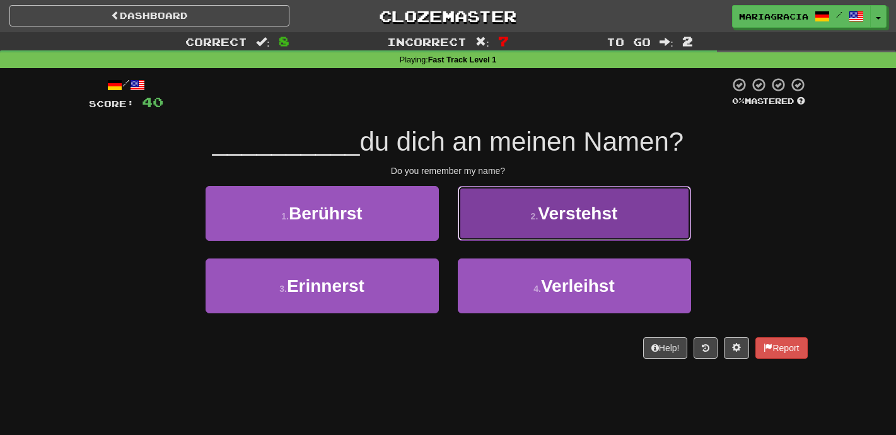
click at [495, 228] on button "2 . Verstehst" at bounding box center [574, 213] width 233 height 55
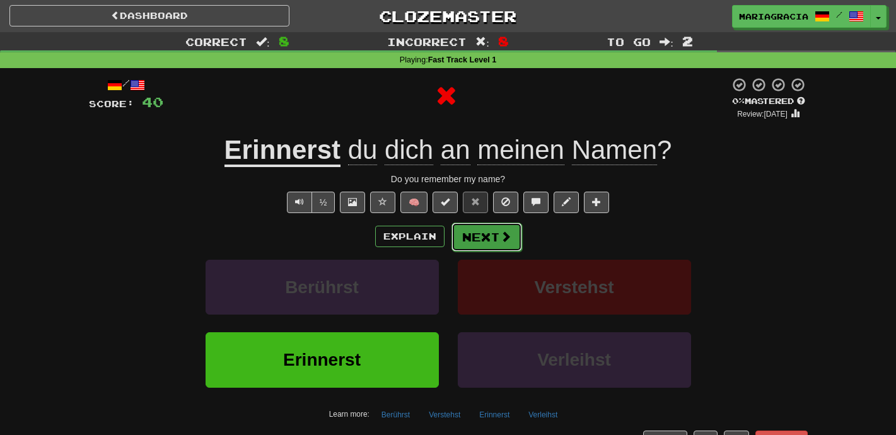
click at [476, 241] on button "Next" at bounding box center [486, 237] width 71 height 29
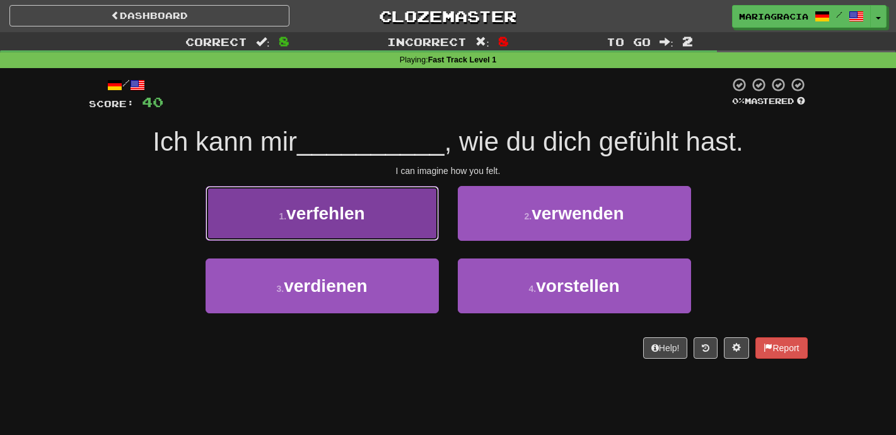
click at [410, 218] on button "1 . verfehlen" at bounding box center [322, 213] width 233 height 55
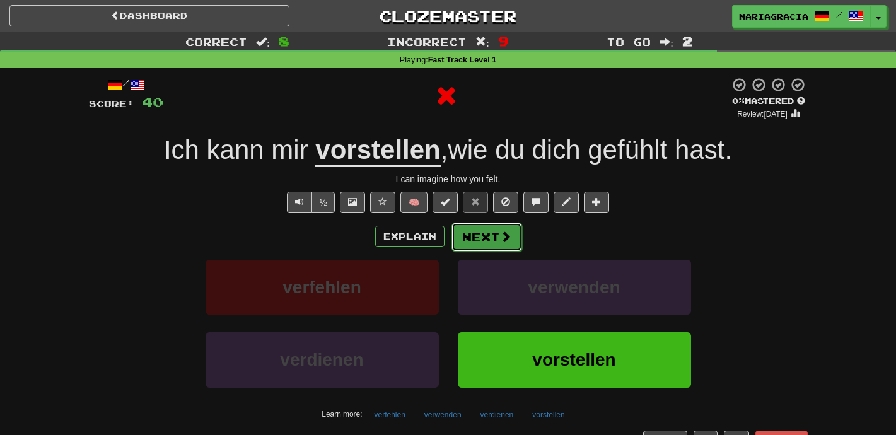
click at [462, 233] on button "Next" at bounding box center [486, 237] width 71 height 29
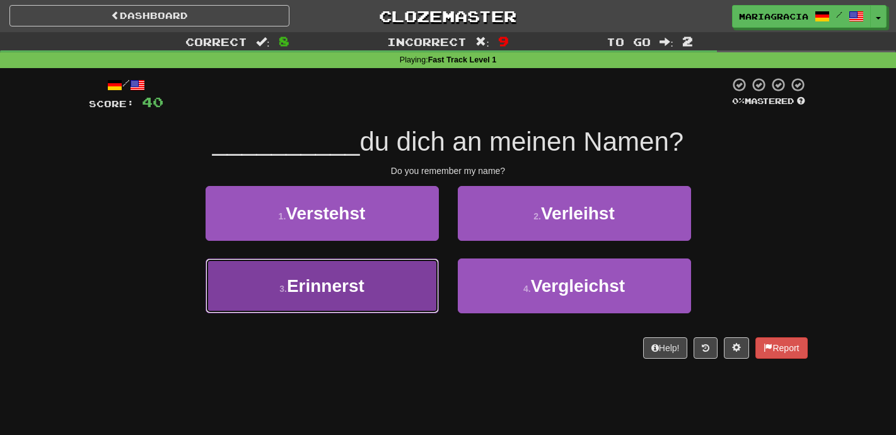
click at [404, 279] on button "3 . Erinnerst" at bounding box center [322, 285] width 233 height 55
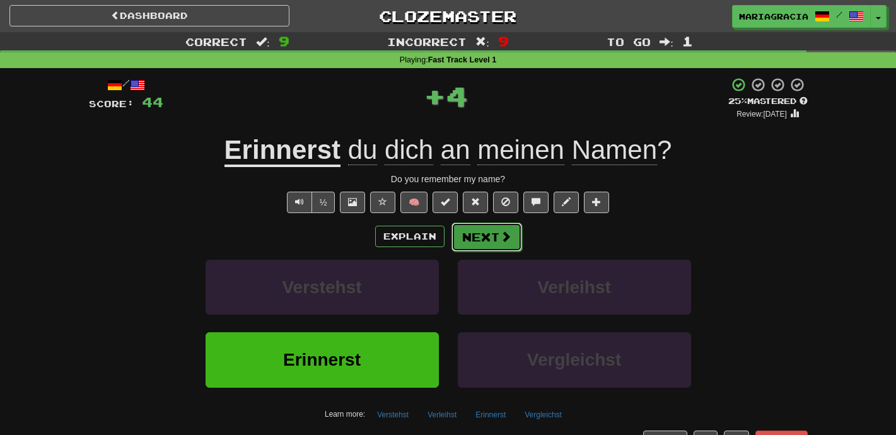
click at [481, 241] on button "Next" at bounding box center [486, 237] width 71 height 29
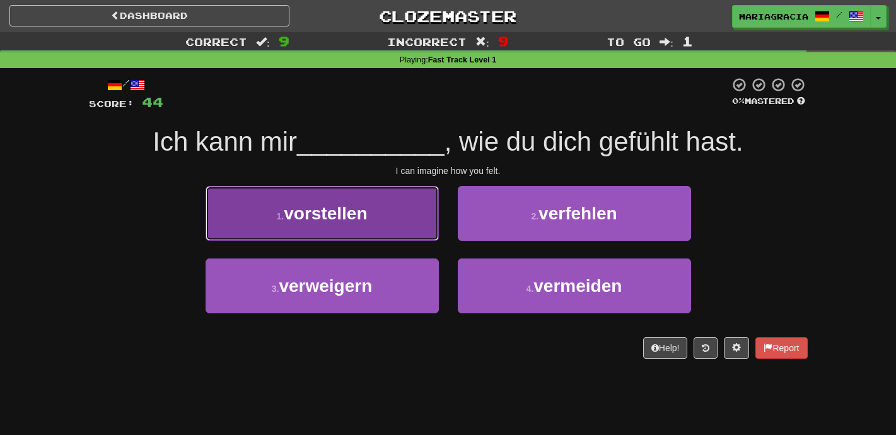
click at [378, 223] on button "1 . vorstellen" at bounding box center [322, 213] width 233 height 55
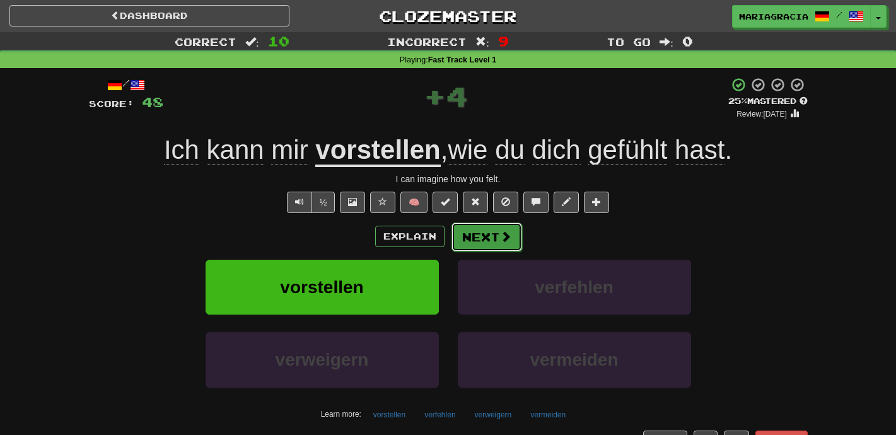
click at [497, 239] on button "Next" at bounding box center [486, 237] width 71 height 29
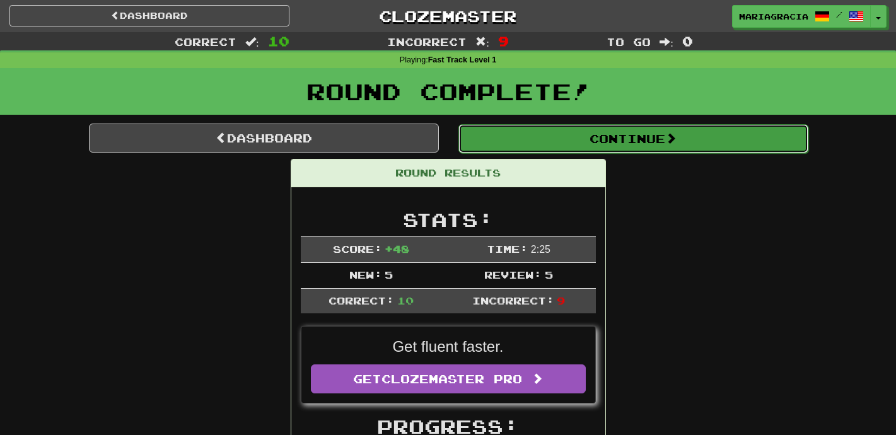
click at [516, 149] on button "Continue" at bounding box center [633, 138] width 350 height 29
